Goal: Information Seeking & Learning: Learn about a topic

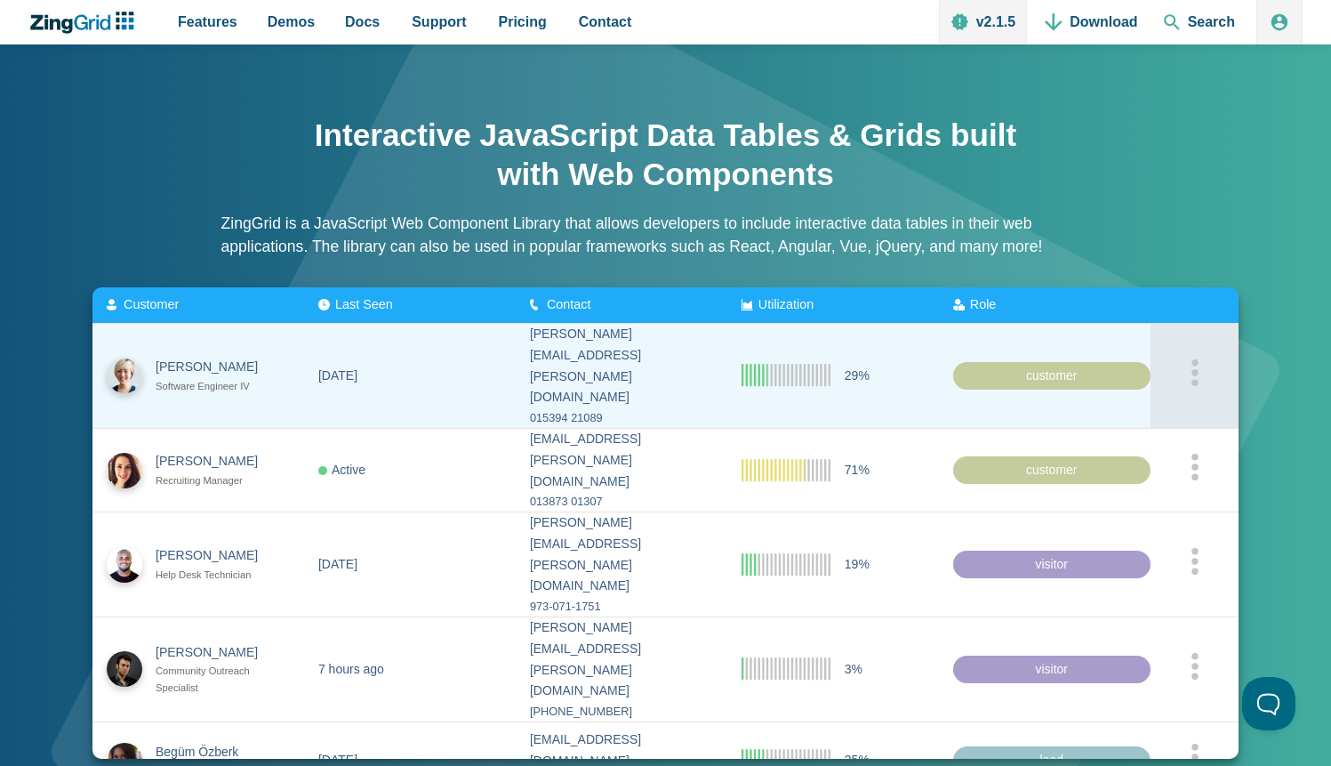
click at [1189, 358] on div "App Content" at bounding box center [1194, 375] width 60 height 34
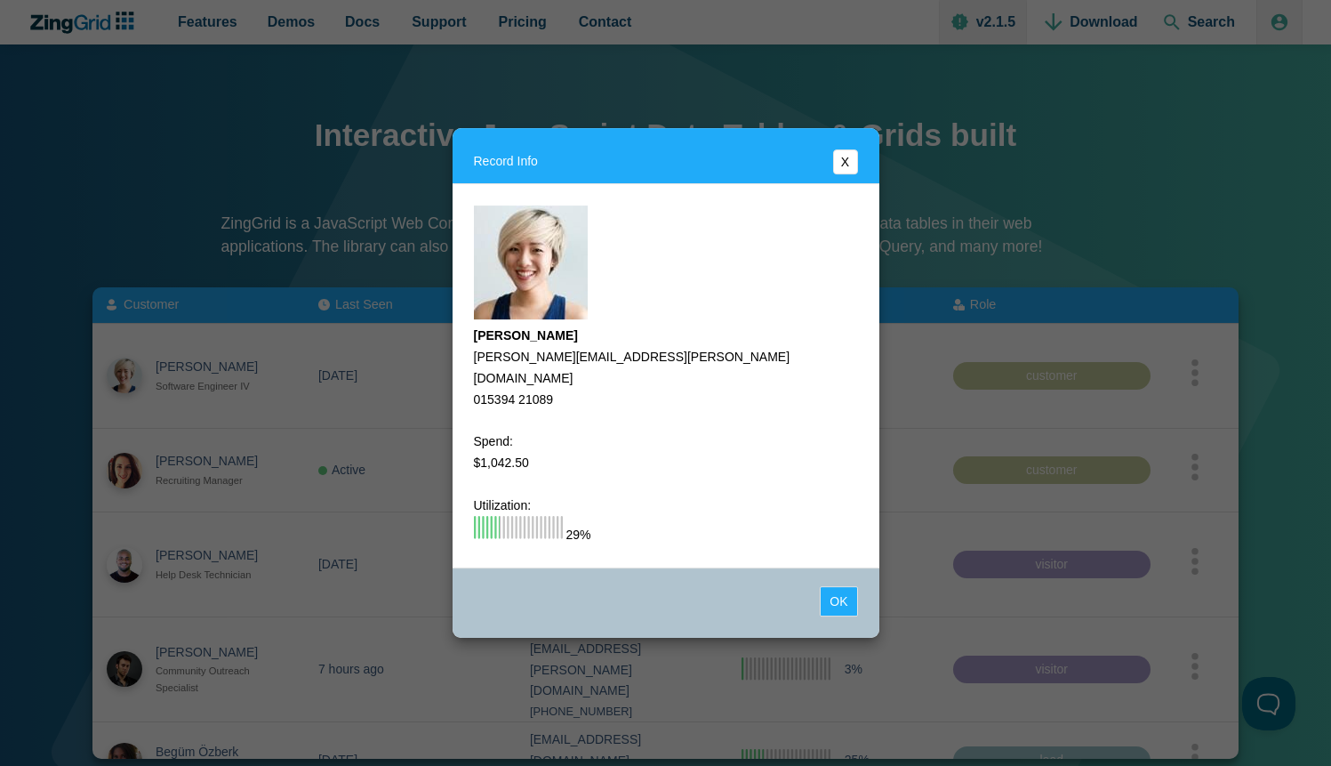
click at [839, 166] on button "X" at bounding box center [845, 161] width 25 height 25
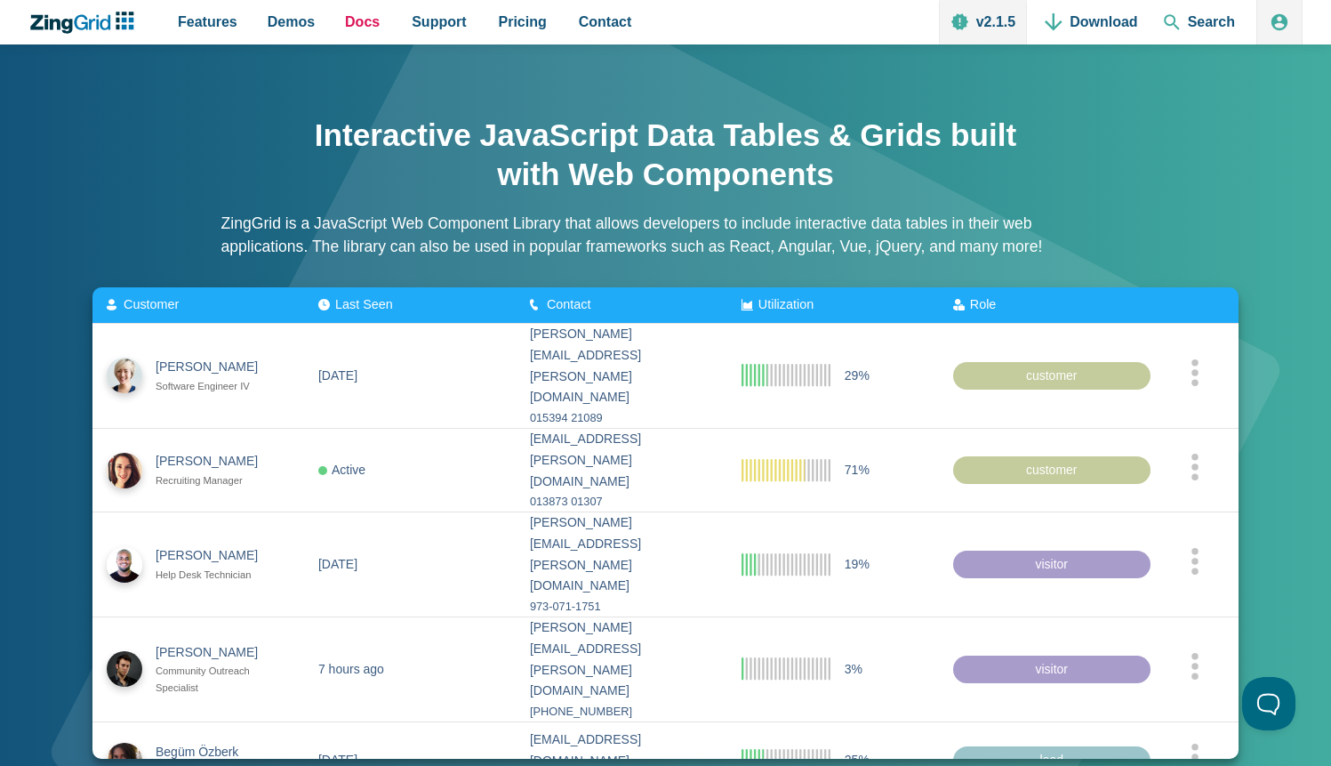
click at [338, 22] on link "Docs" at bounding box center [362, 22] width 49 height 44
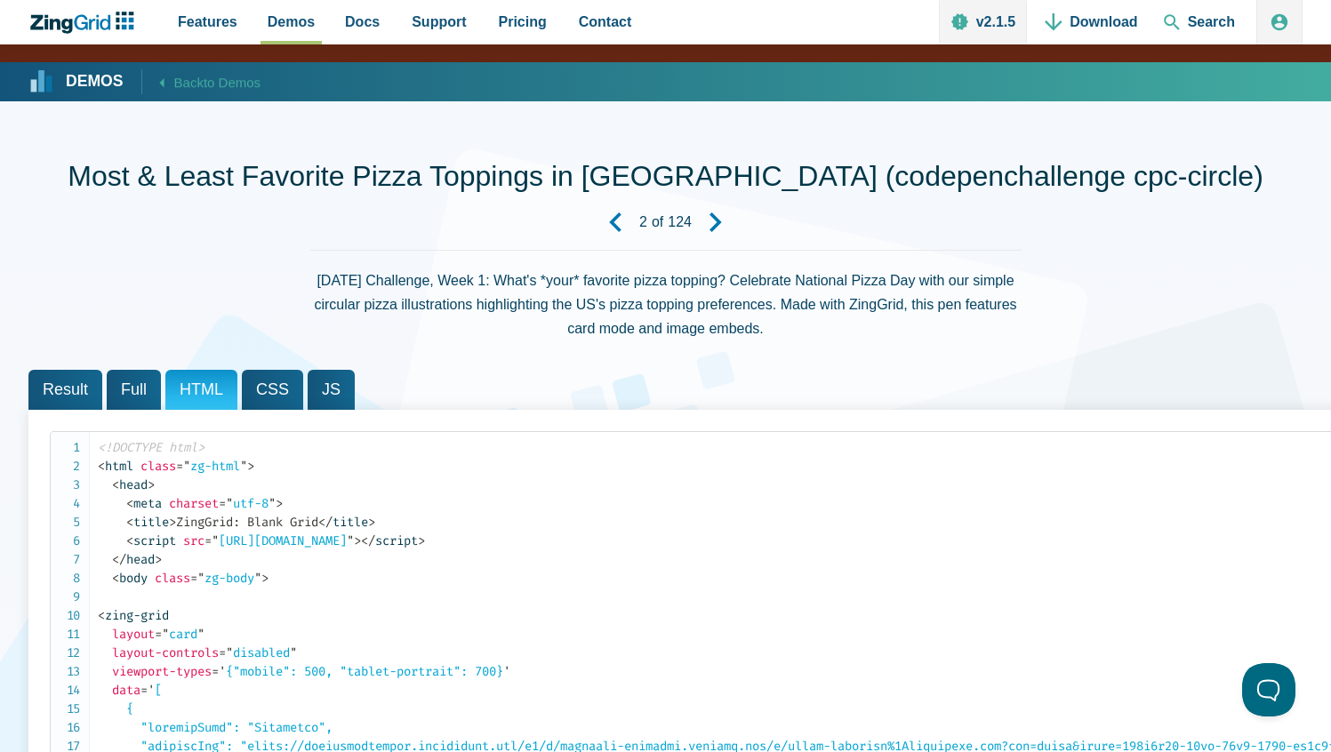
click at [85, 388] on span "Result" at bounding box center [65, 390] width 74 height 40
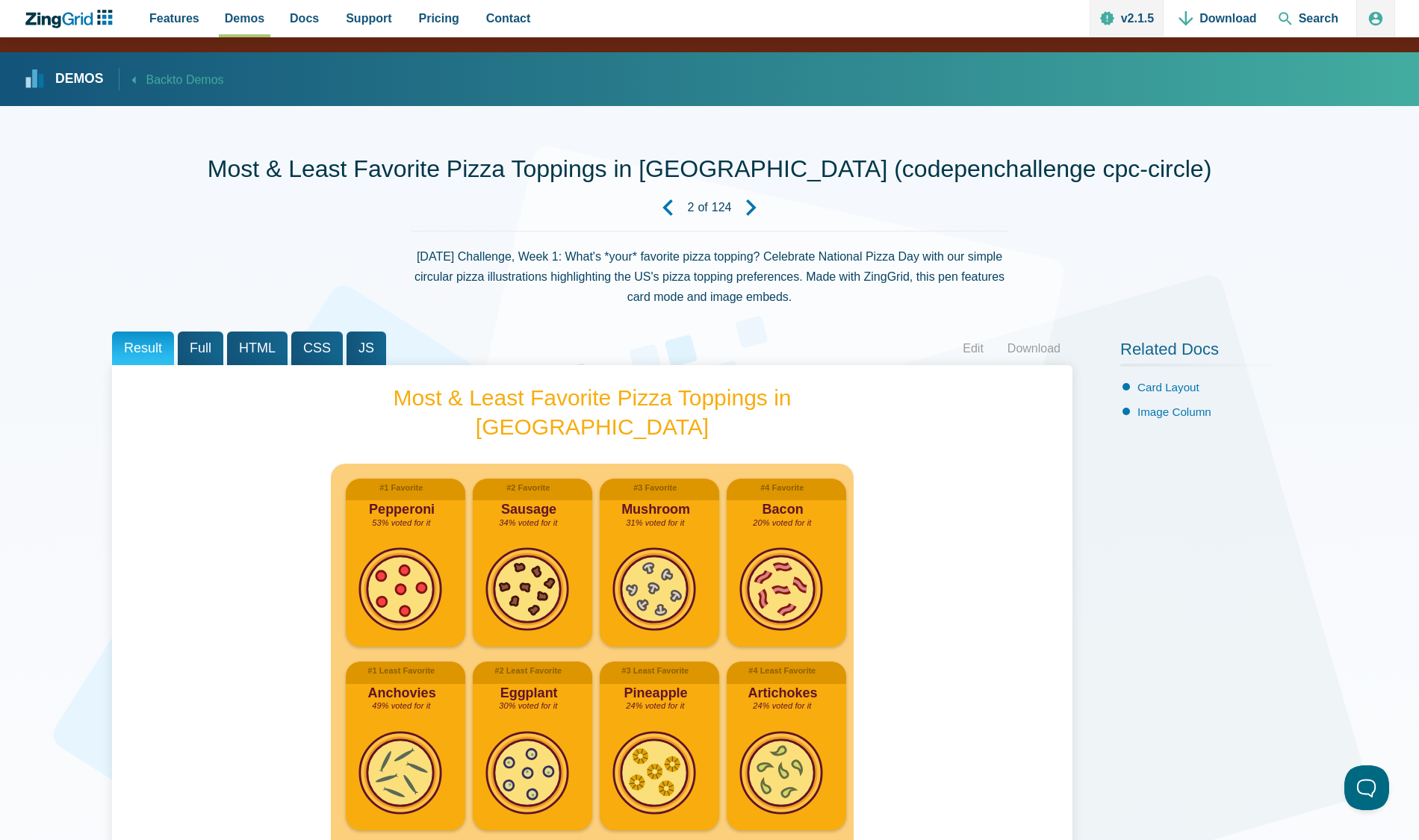
click at [146, 78] on span "Back to Demos" at bounding box center [185, 81] width 77 height 20
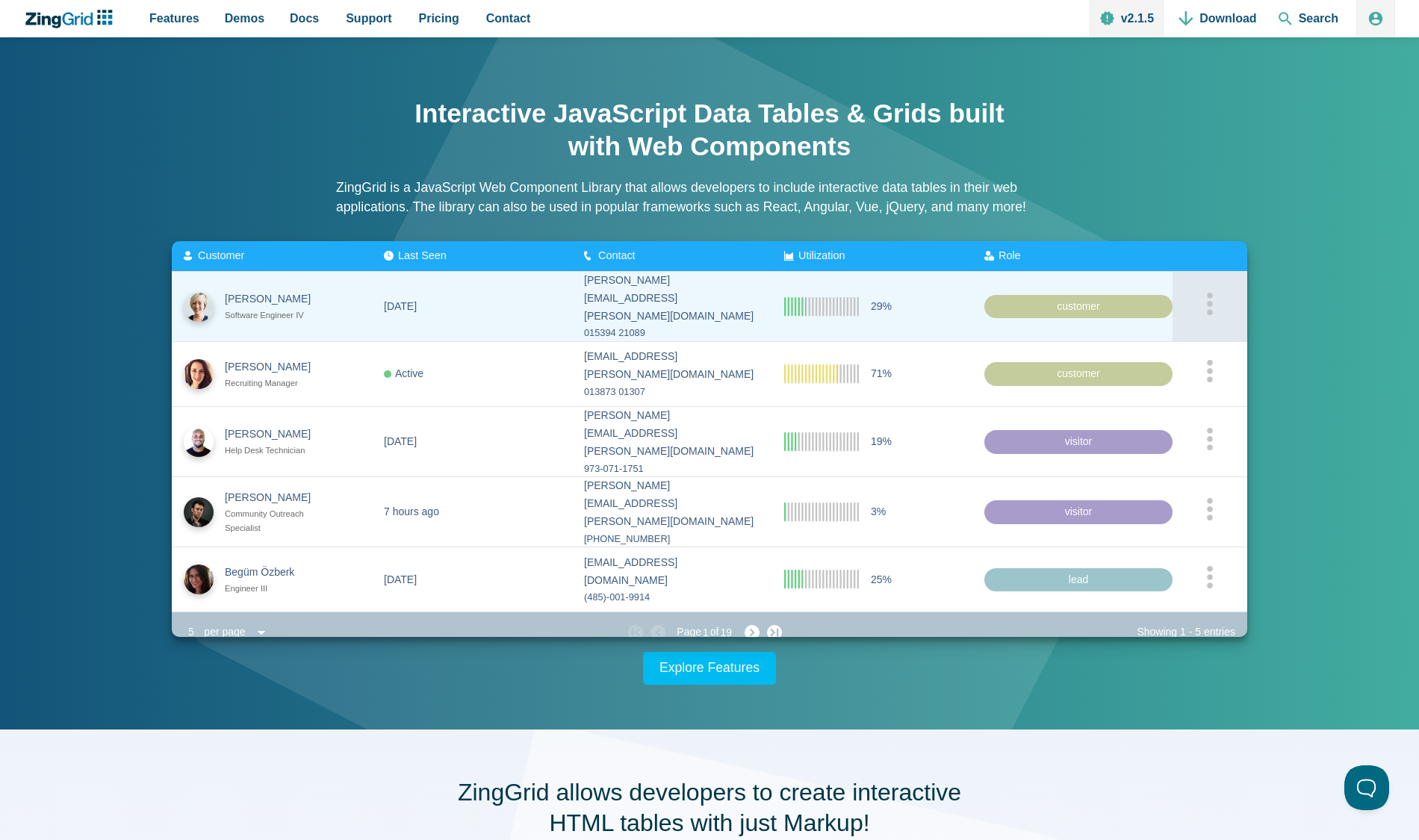
click at [1212, 302] on icon "App Content" at bounding box center [1209, 303] width 8 height 23
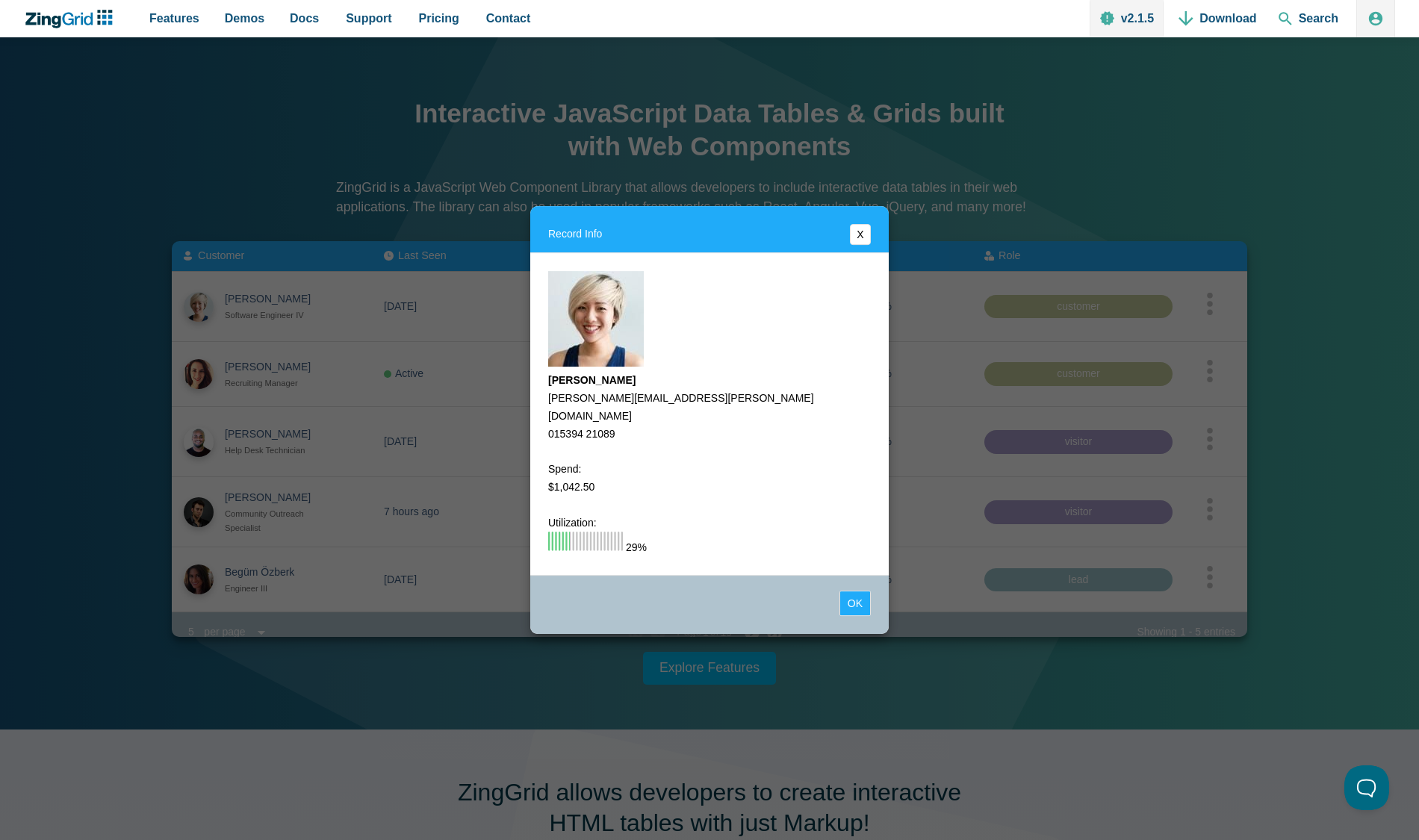
click at [864, 240] on button "X" at bounding box center [860, 234] width 21 height 21
